Goal: Task Accomplishment & Management: Manage account settings

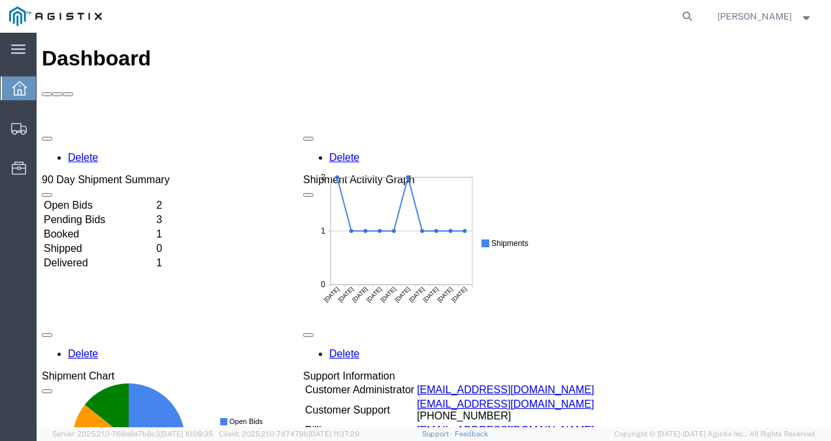
click at [82, 227] on td "Booked" at bounding box center [98, 233] width 111 height 13
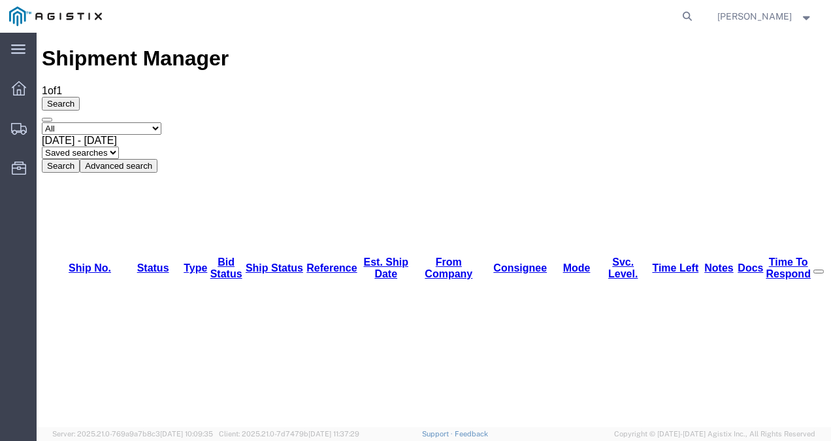
drag, startPoint x: 98, startPoint y: 144, endPoint x: 54, endPoint y: 142, distance: 43.8
copy link "57052497"
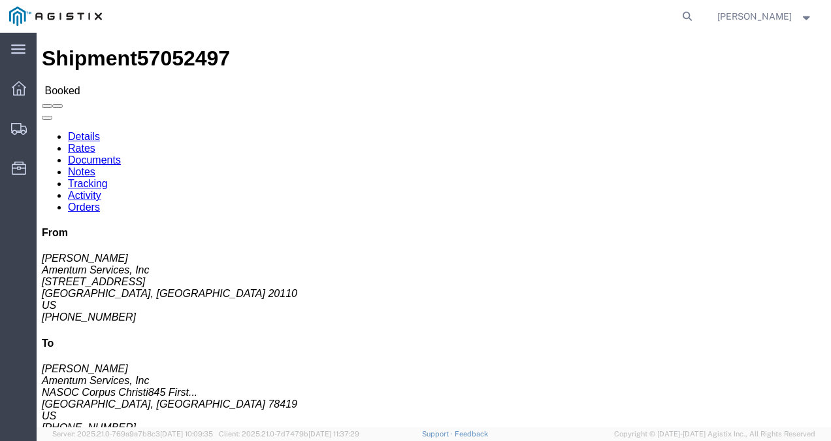
click link "Tracking"
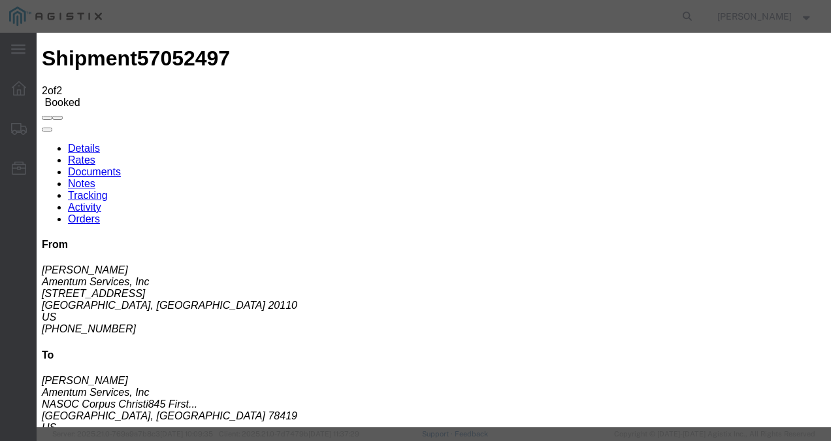
type input "[DATE]"
type input "10:00 AM"
type input "[DATE]"
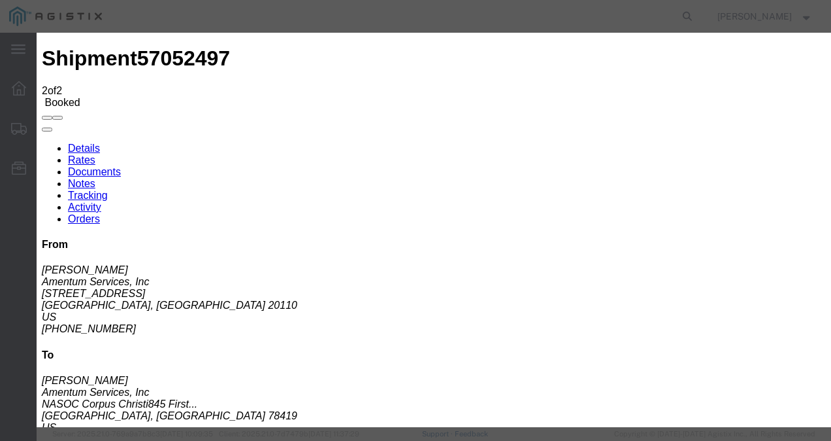
select select "PICKEDUP"
type input "3:52 PM"
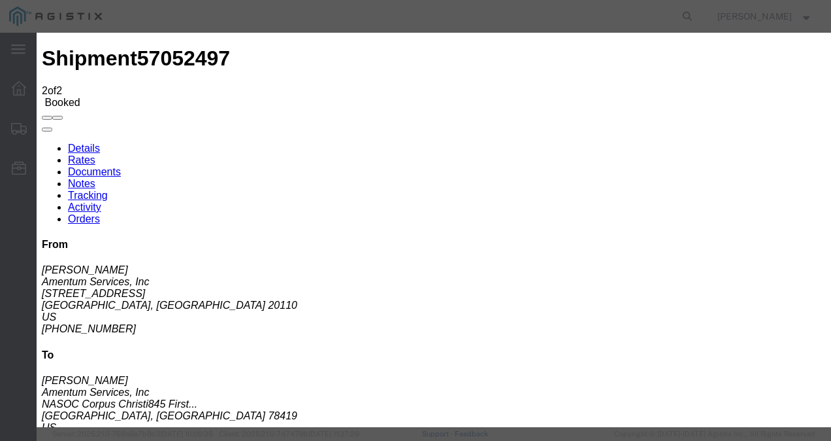
type input "[DATE]"
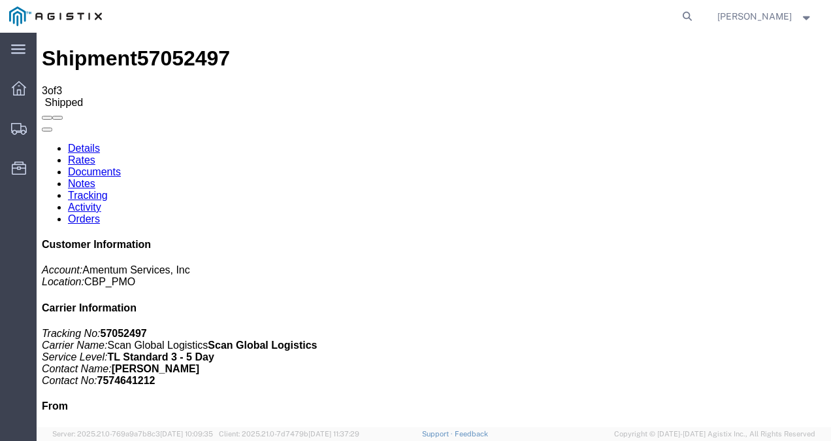
click at [95, 142] on link "Details" at bounding box center [84, 147] width 32 height 11
click at [19, 93] on icon at bounding box center [19, 88] width 14 height 14
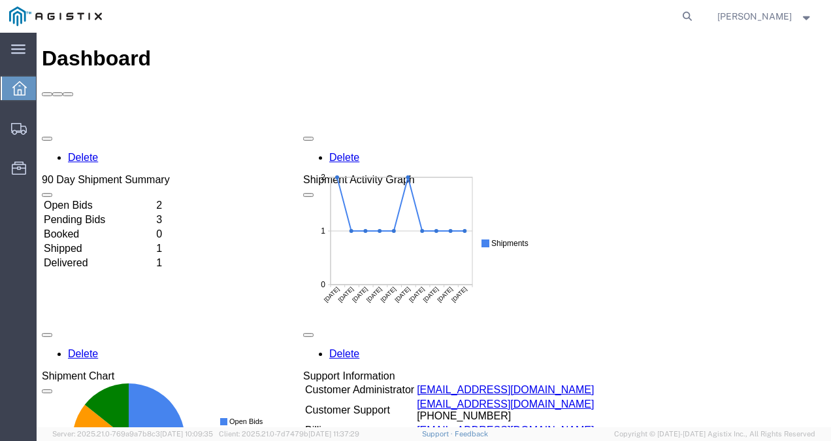
click at [101, 199] on td "Open Bids" at bounding box center [98, 205] width 111 height 13
